Goal: Task Accomplishment & Management: Manage account settings

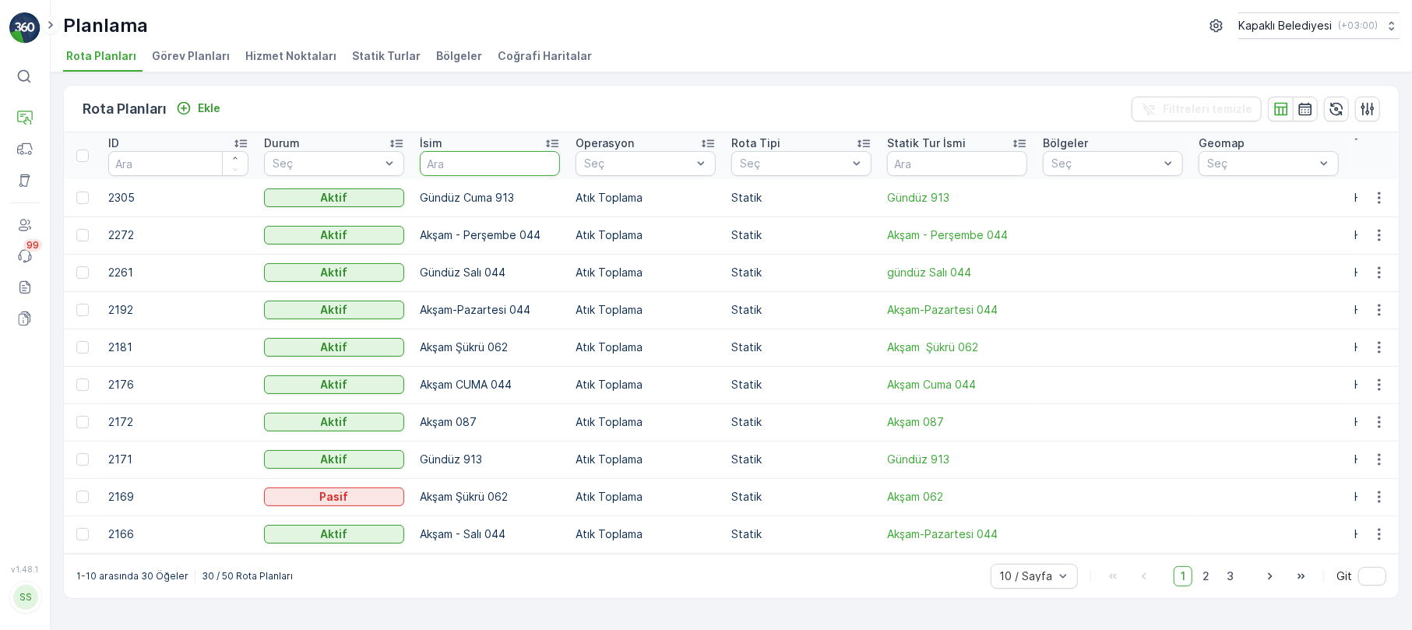
click at [443, 157] on input "text" at bounding box center [490, 163] width 140 height 25
type input "913"
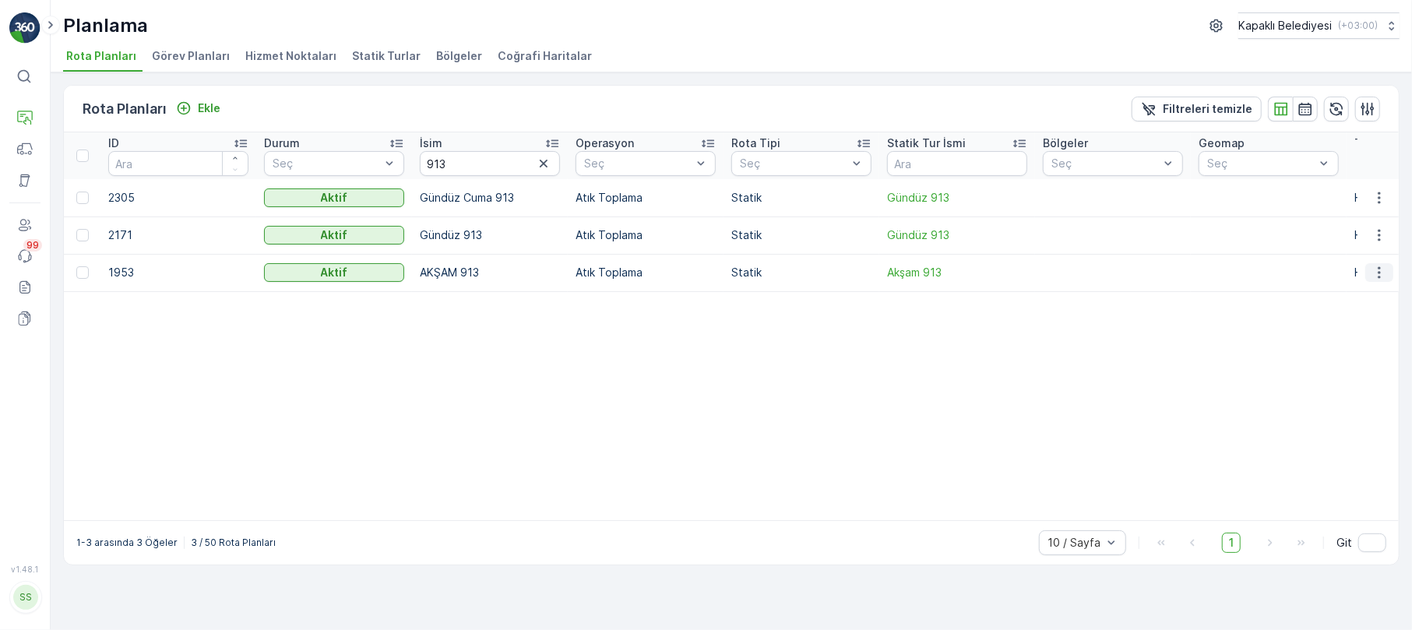
click at [1365, 269] on button "button" at bounding box center [1379, 272] width 28 height 19
click at [1350, 294] on span "Rota Planını Düzenle" at bounding box center [1350, 296] width 107 height 16
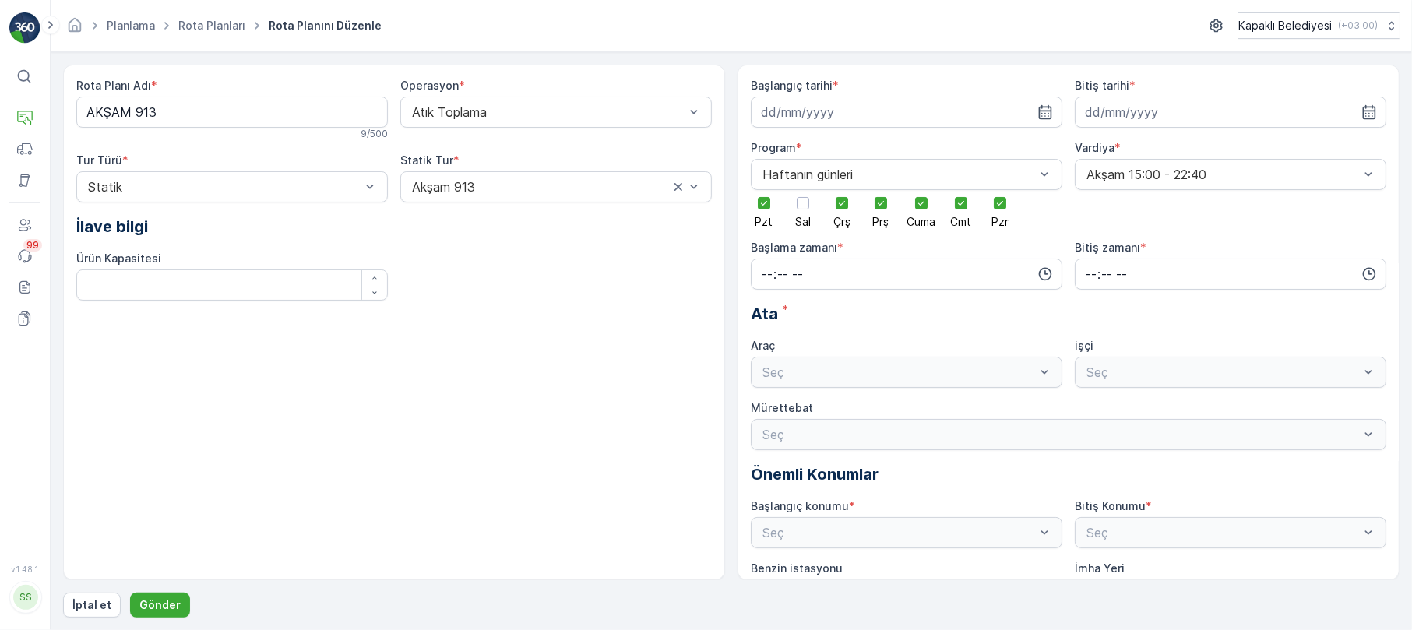
type input "[DATE]"
type input "14:00"
type input "22:15"
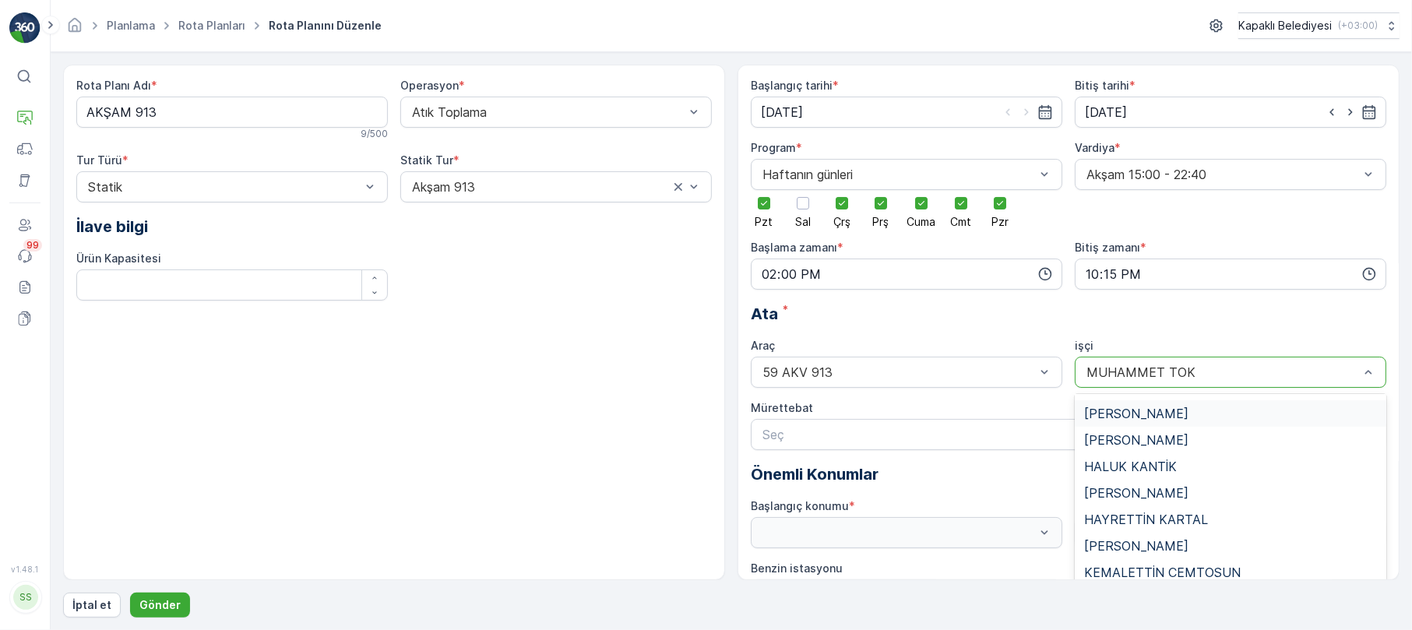
scroll to position [173, 0]
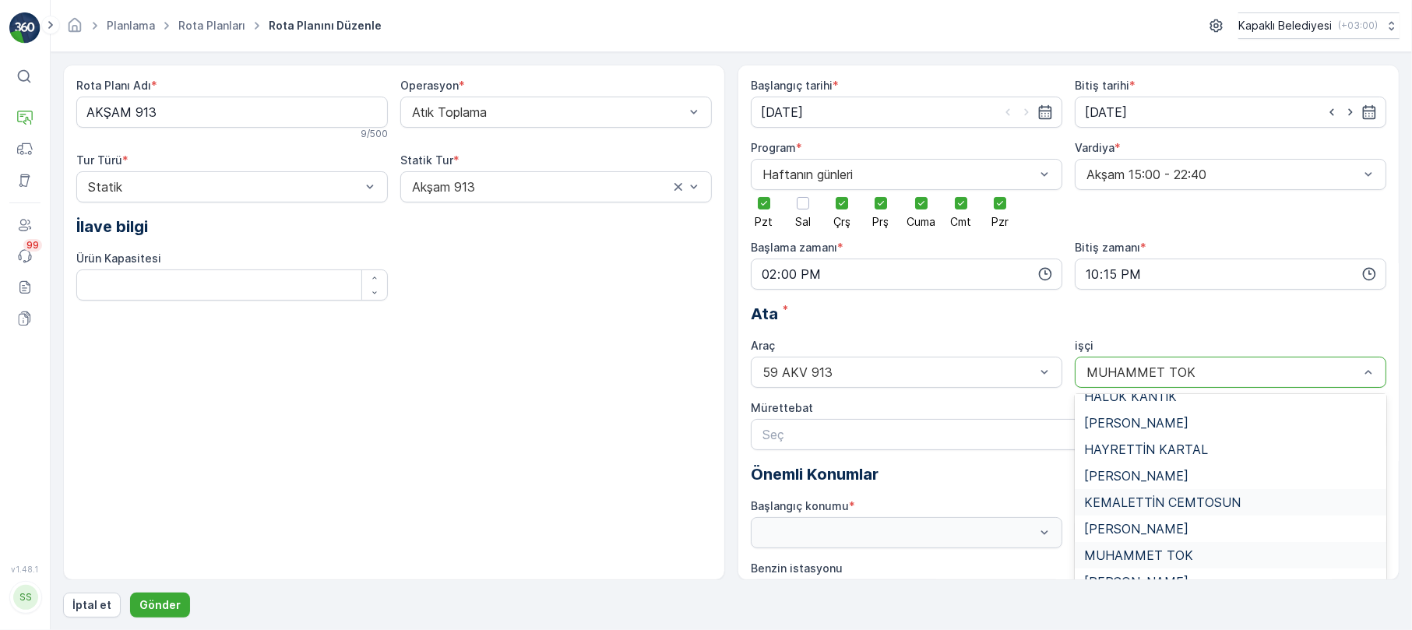
click at [1157, 500] on span "KEMALETTİN CEMTOSUN" at bounding box center [1162, 502] width 157 height 14
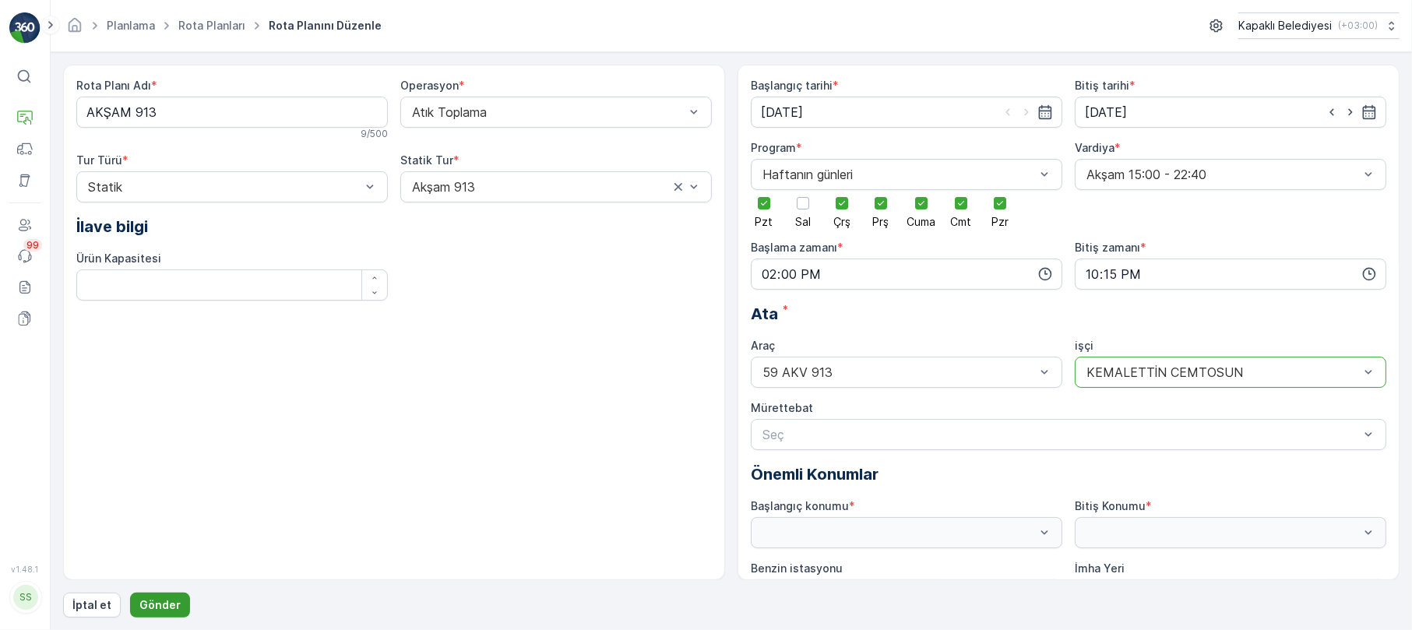
click at [172, 593] on button "Gönder" at bounding box center [160, 605] width 60 height 25
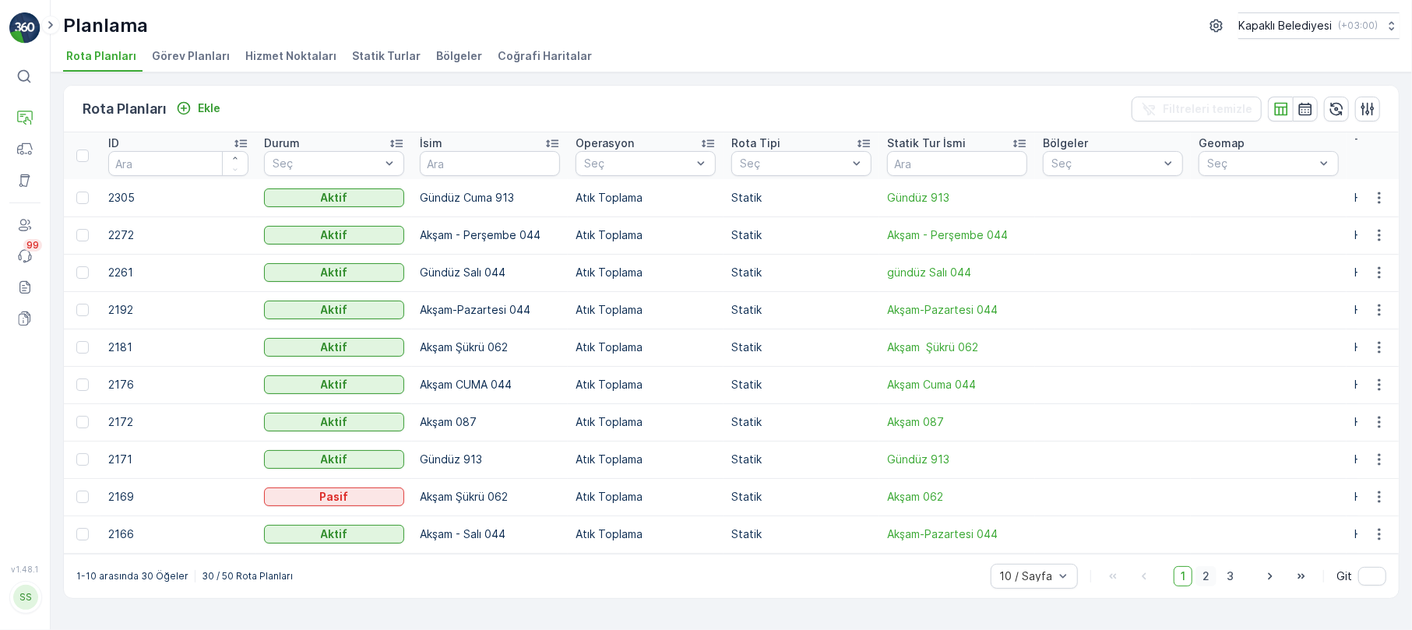
click at [1206, 584] on span "2" at bounding box center [1205, 576] width 21 height 20
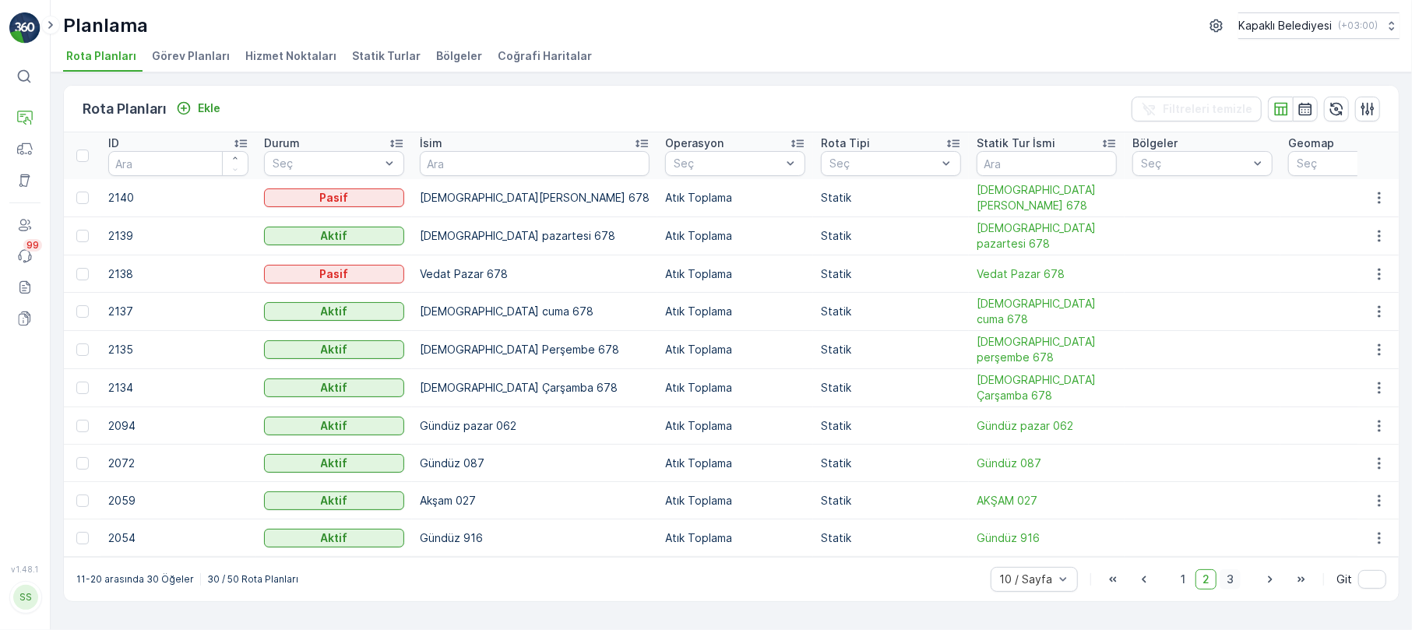
click at [1227, 589] on span "3" at bounding box center [1229, 579] width 21 height 20
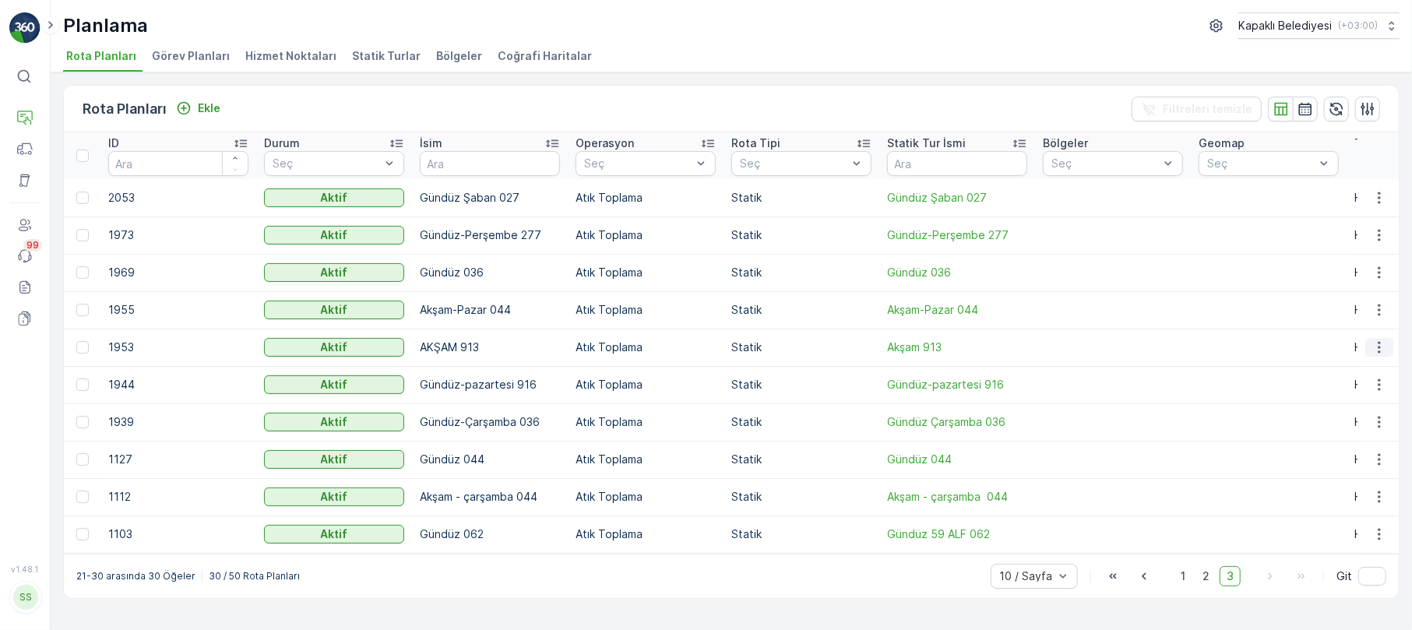
click at [1378, 346] on icon "button" at bounding box center [1379, 348] width 16 height 16
click at [1353, 371] on span "Rota Planını Düzenle" at bounding box center [1350, 371] width 107 height 16
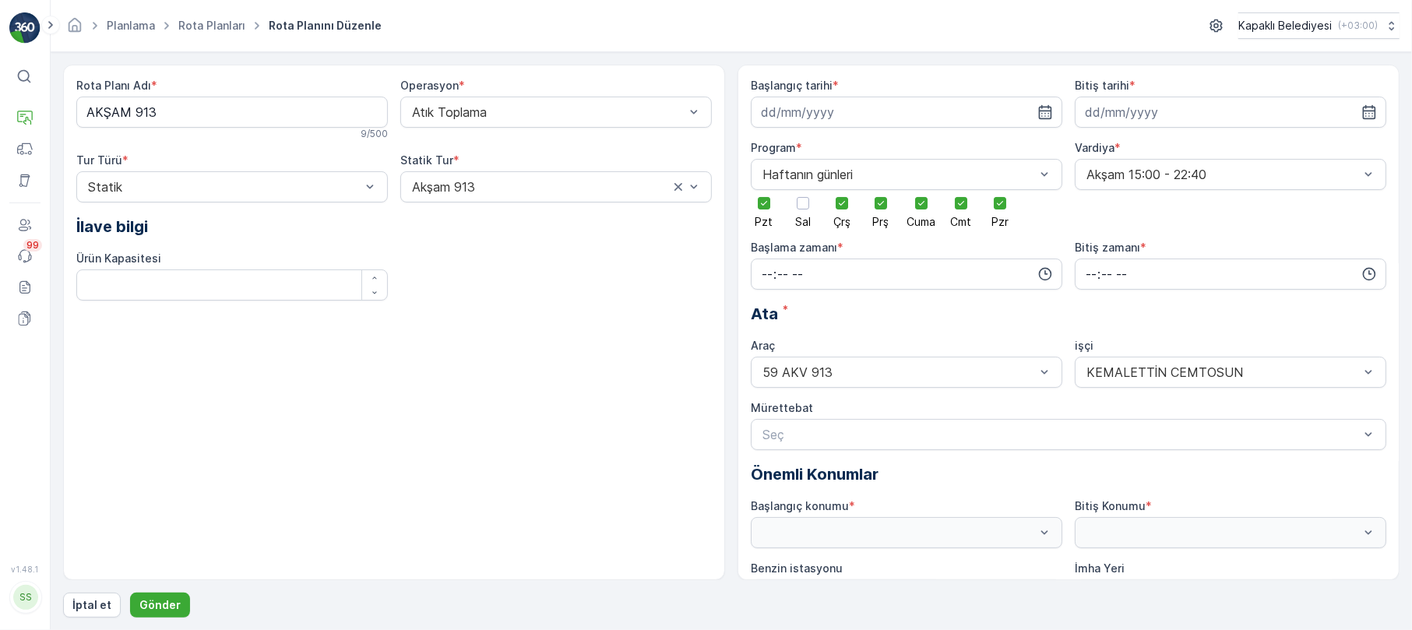
type input "[DATE]"
type input "14:00"
type input "22:15"
click at [789, 274] on input "14:00" at bounding box center [906, 274] width 311 height 31
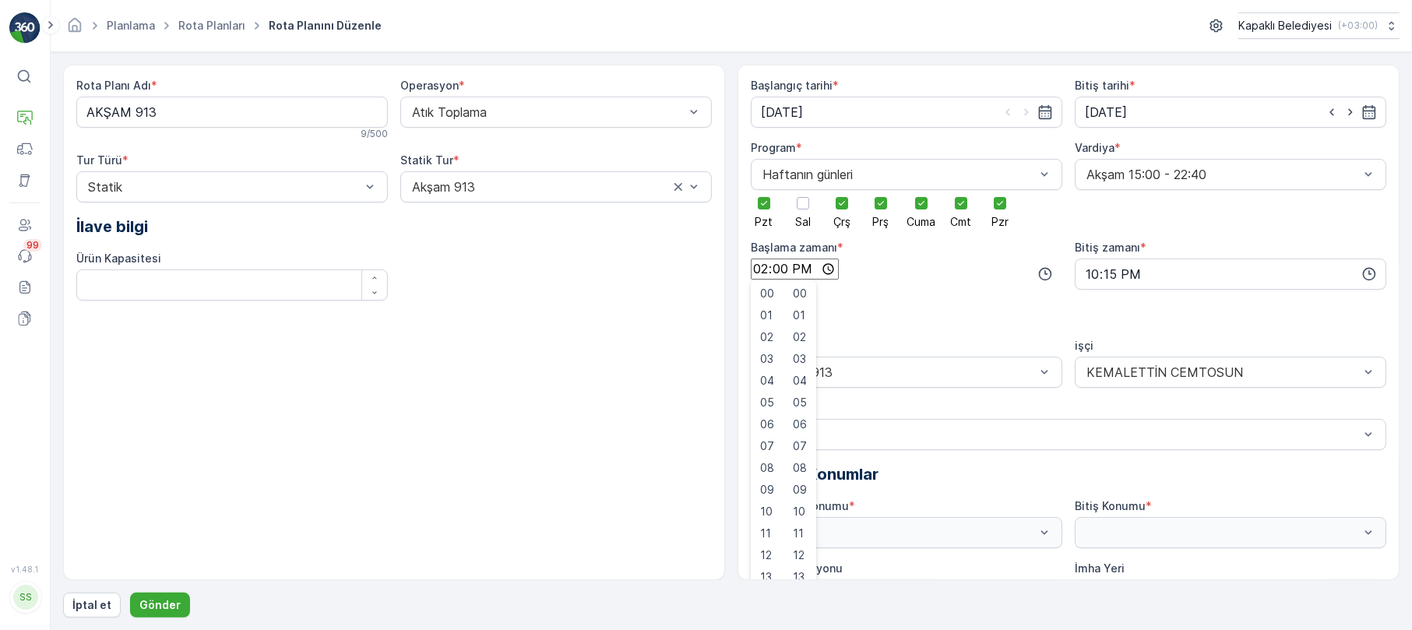
scroll to position [178, 0]
click at [805, 591] on span "14" at bounding box center [799, 599] width 12 height 16
type input "14:14"
click at [164, 593] on button "Gönder" at bounding box center [160, 605] width 60 height 25
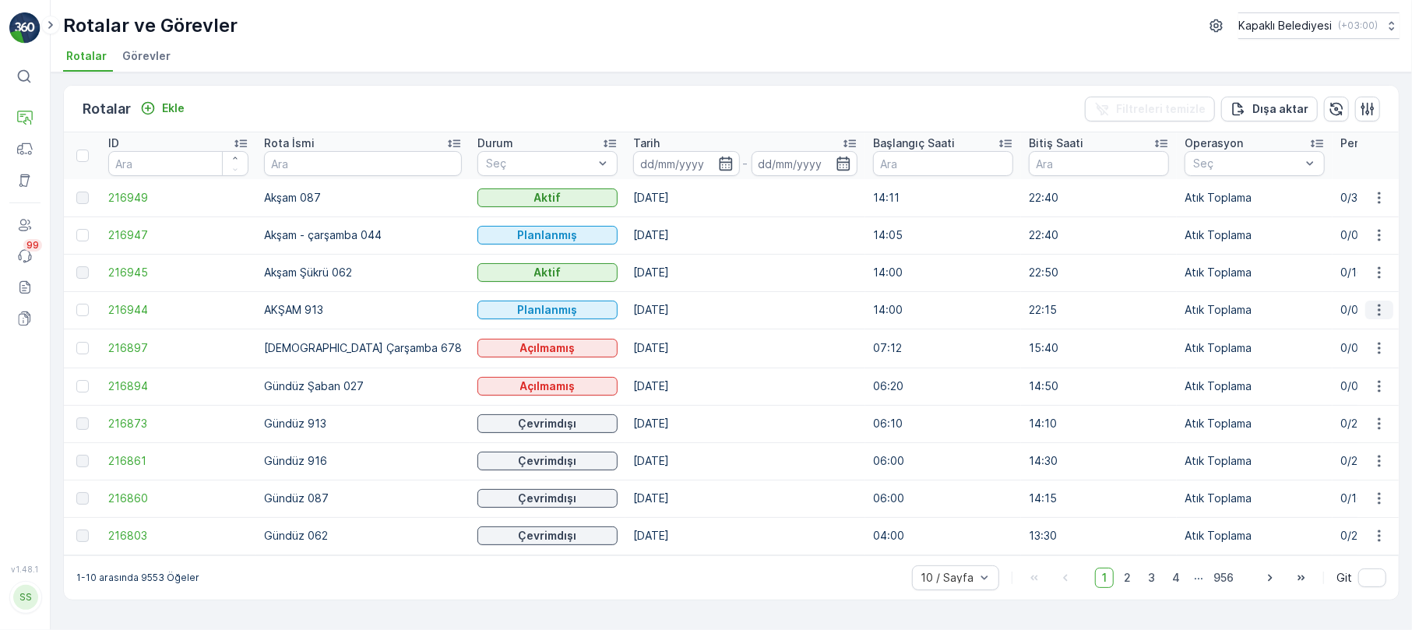
click at [1381, 309] on icon "button" at bounding box center [1379, 310] width 16 height 16
click at [1362, 327] on span "Daha fazla ayrıntı görün" at bounding box center [1343, 334] width 124 height 16
click at [1378, 306] on icon "button" at bounding box center [1379, 310] width 2 height 12
click at [1365, 329] on span "Daha fazla ayrıntı görün" at bounding box center [1343, 334] width 124 height 16
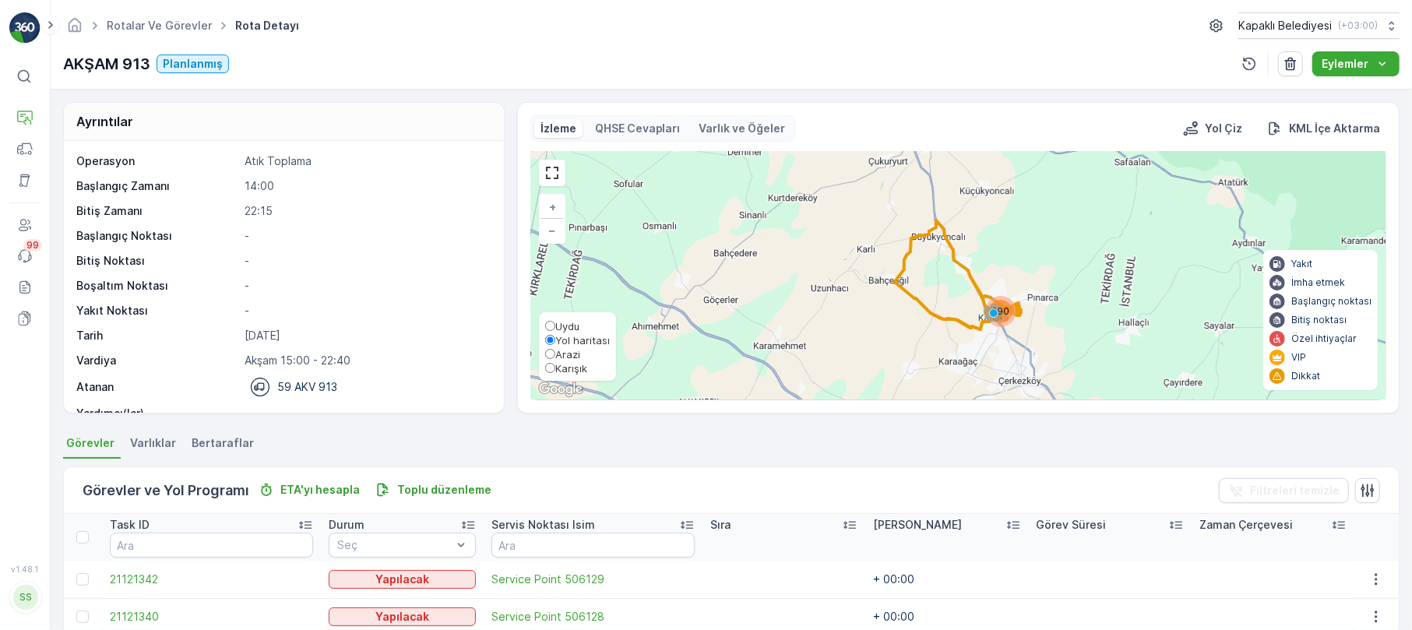
click at [551, 369] on input "Karışık" at bounding box center [550, 368] width 10 height 10
radio input "true"
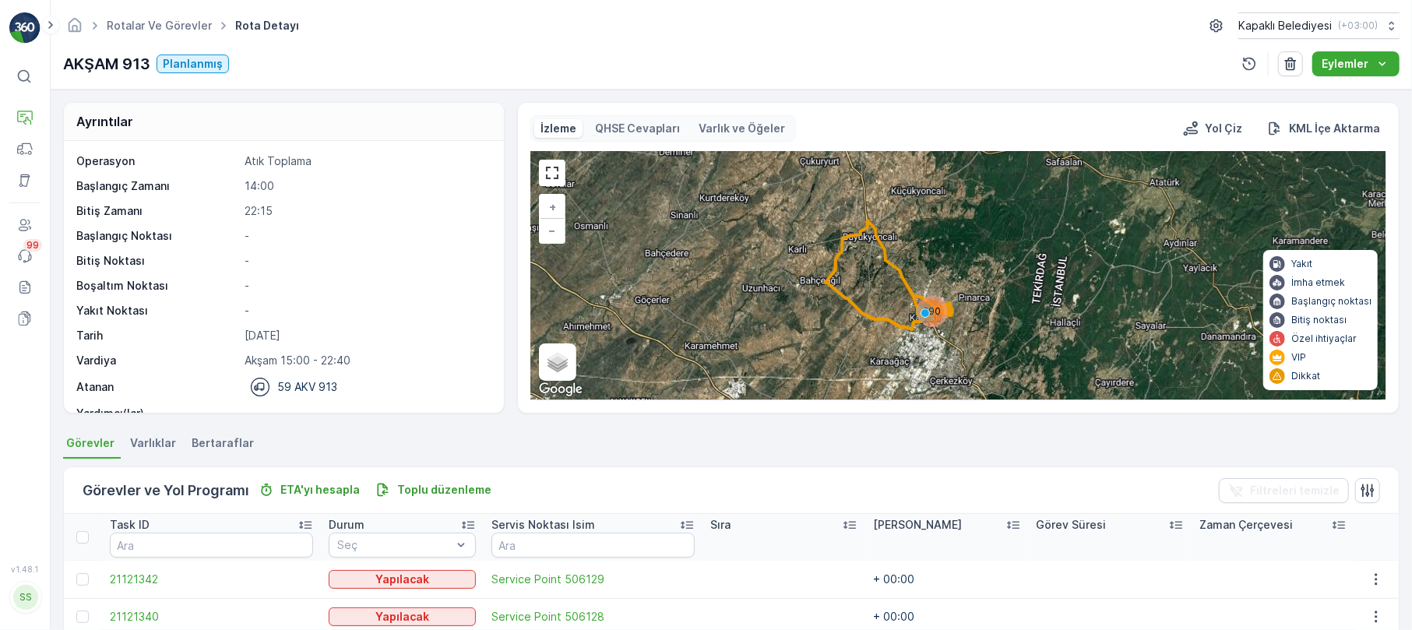
drag, startPoint x: 1001, startPoint y: 316, endPoint x: 928, endPoint y: 316, distance: 72.4
click at [928, 316] on span "290" at bounding box center [932, 311] width 18 height 12
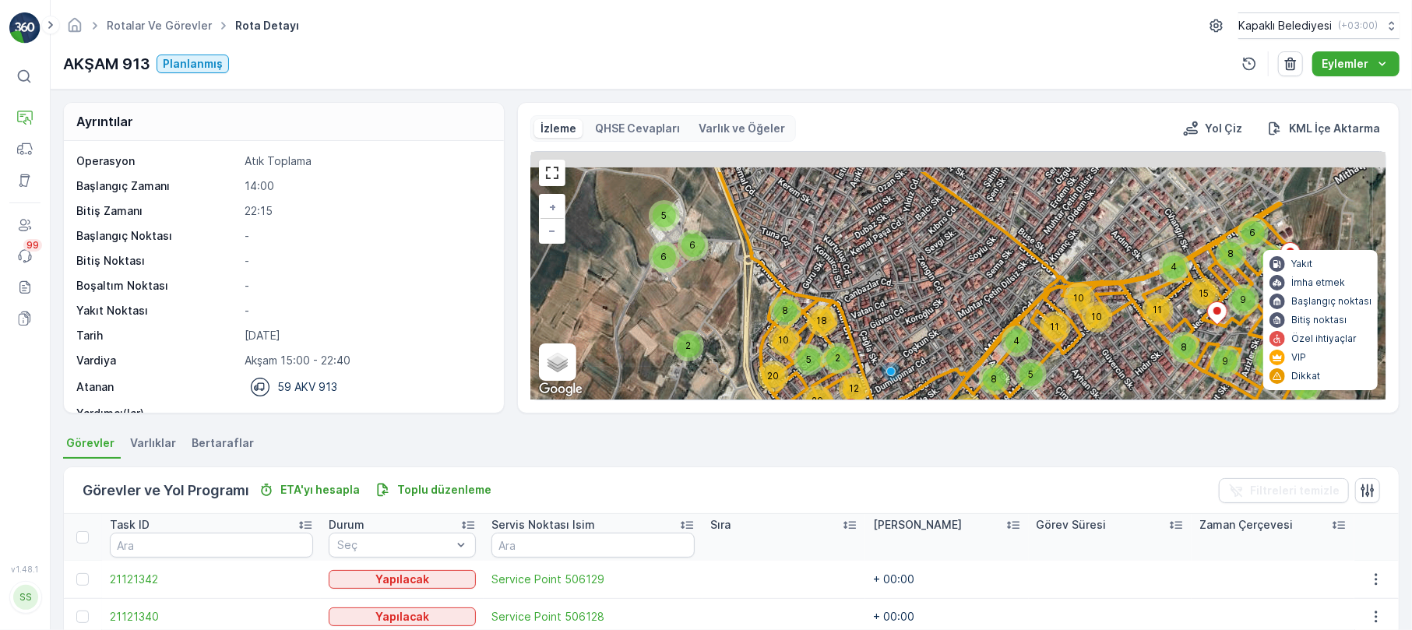
drag, startPoint x: 780, startPoint y: 227, endPoint x: 807, endPoint y: 283, distance: 62.3
click at [807, 283] on div "10 5 2 6 6 2 8 12 20 29 2 5 8 18 12 3 8 8 4 6 11 4 5 10 10 5 4 4 11 15 8 9 8 9 …" at bounding box center [958, 276] width 854 height 248
